Goal: Task Accomplishment & Management: Complete application form

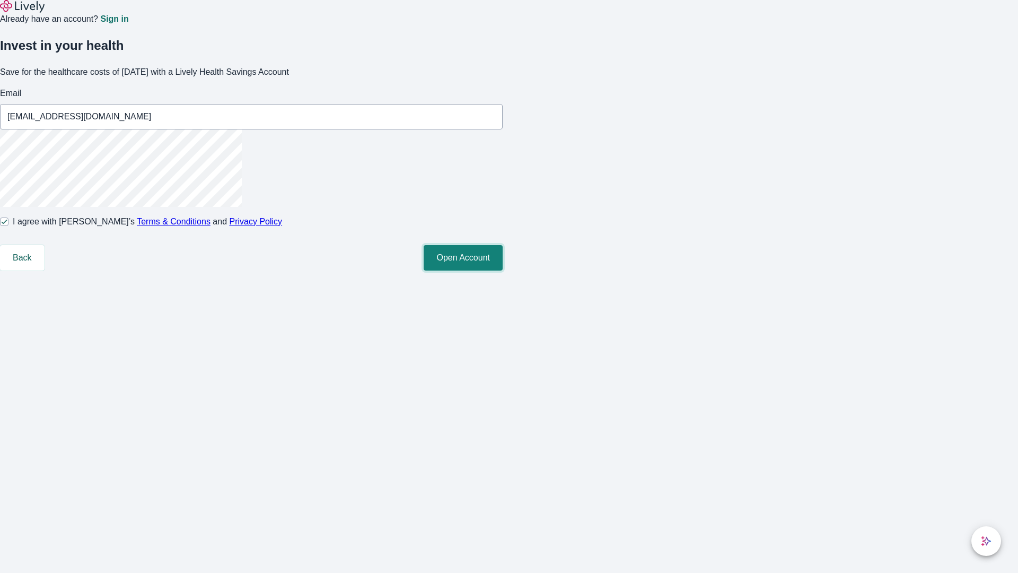
click at [503, 270] on button "Open Account" at bounding box center [463, 257] width 79 height 25
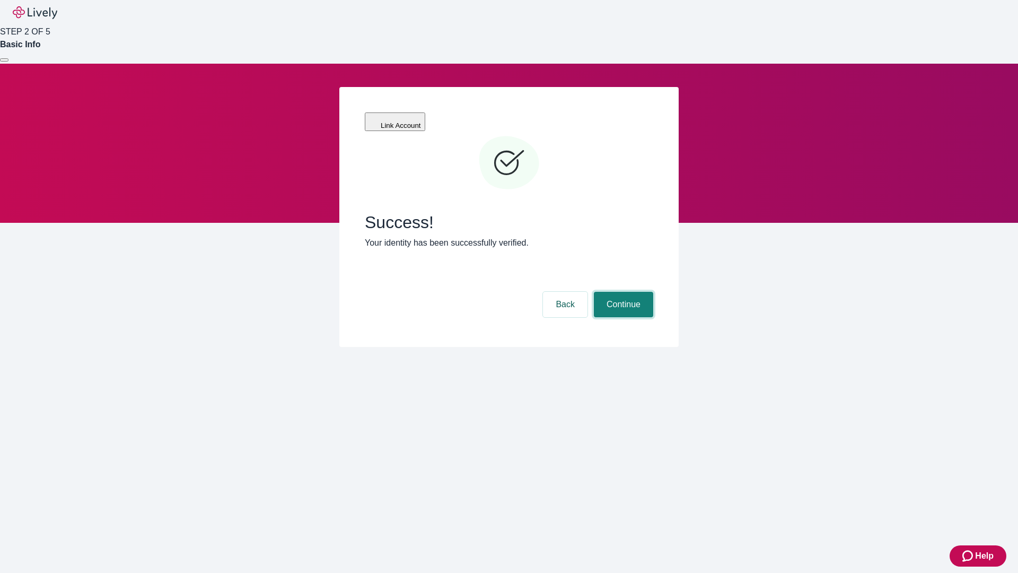
click at [622, 292] on button "Continue" at bounding box center [623, 304] width 59 height 25
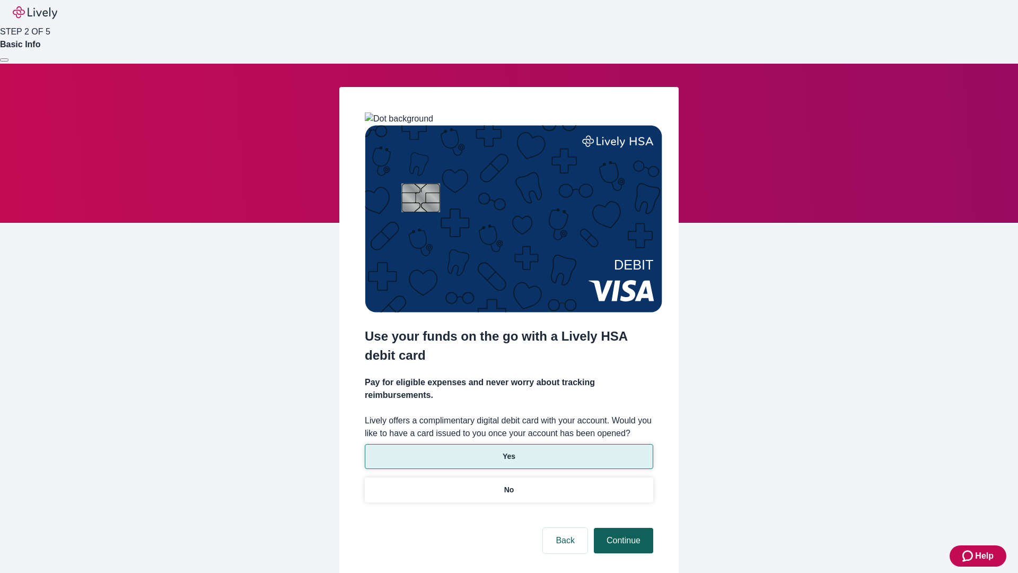
click at [508, 484] on p "No" at bounding box center [509, 489] width 10 height 11
click at [622, 528] on button "Continue" at bounding box center [623, 540] width 59 height 25
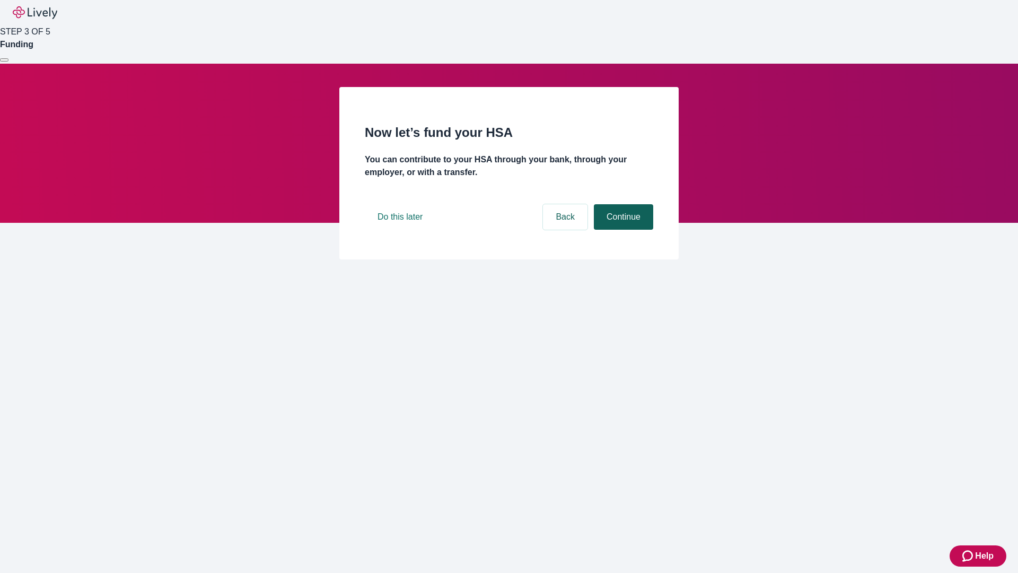
click at [622, 230] on button "Continue" at bounding box center [623, 216] width 59 height 25
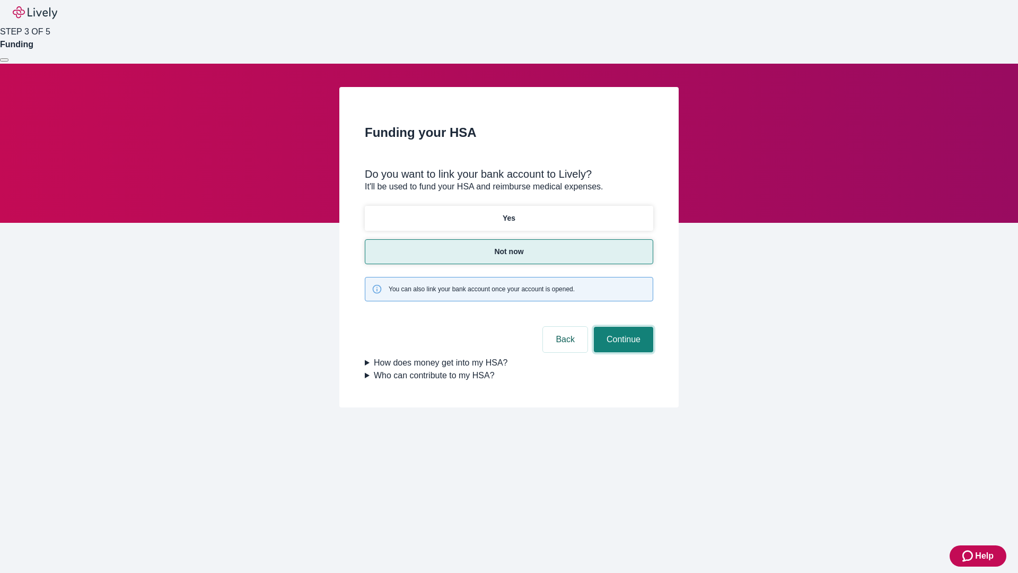
click at [622, 327] on button "Continue" at bounding box center [623, 339] width 59 height 25
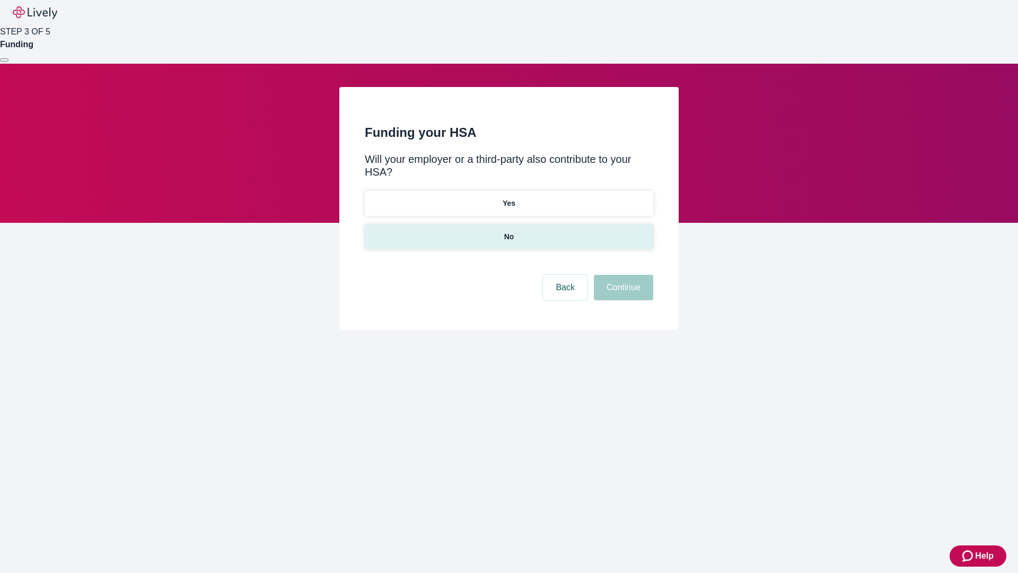
click at [508, 231] on p "No" at bounding box center [509, 236] width 10 height 11
click at [622, 275] on button "Continue" at bounding box center [623, 287] width 59 height 25
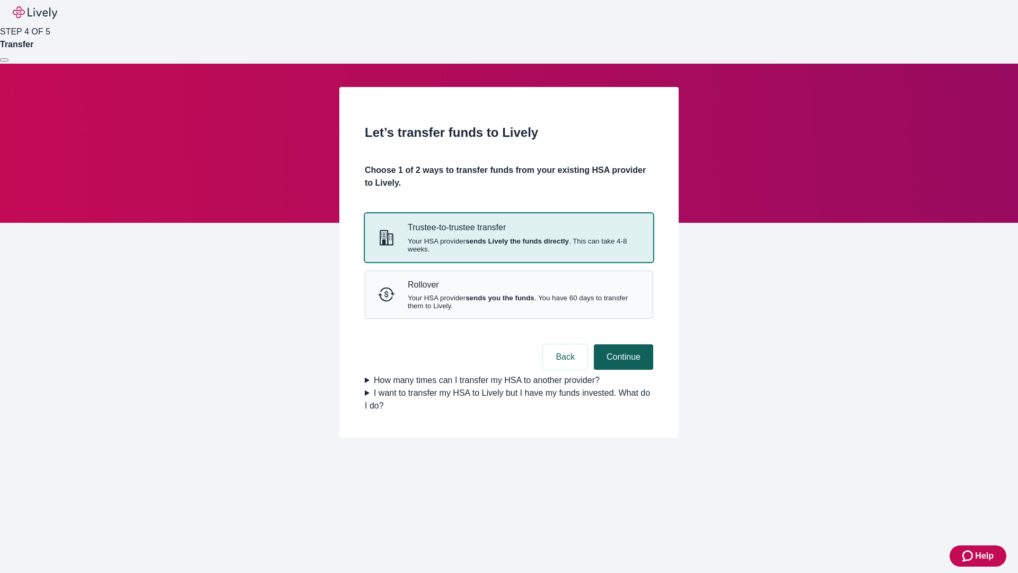
click at [508, 245] on strong "sends Lively the funds directly" at bounding box center [516, 241] width 103 height 8
click at [622, 370] on button "Continue" at bounding box center [623, 356] width 59 height 25
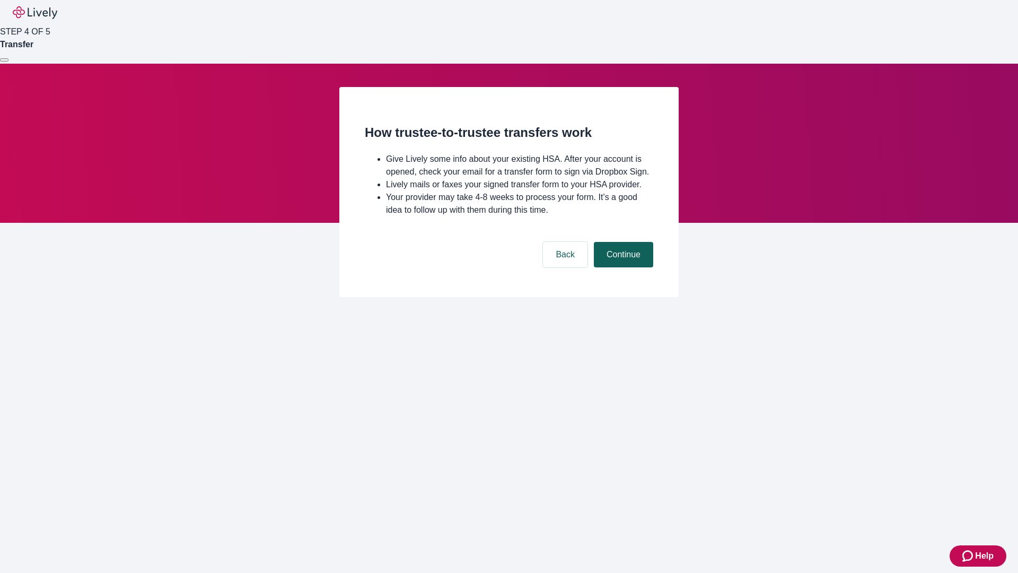
click at [622, 267] on button "Continue" at bounding box center [623, 254] width 59 height 25
